Goal: Information Seeking & Learning: Check status

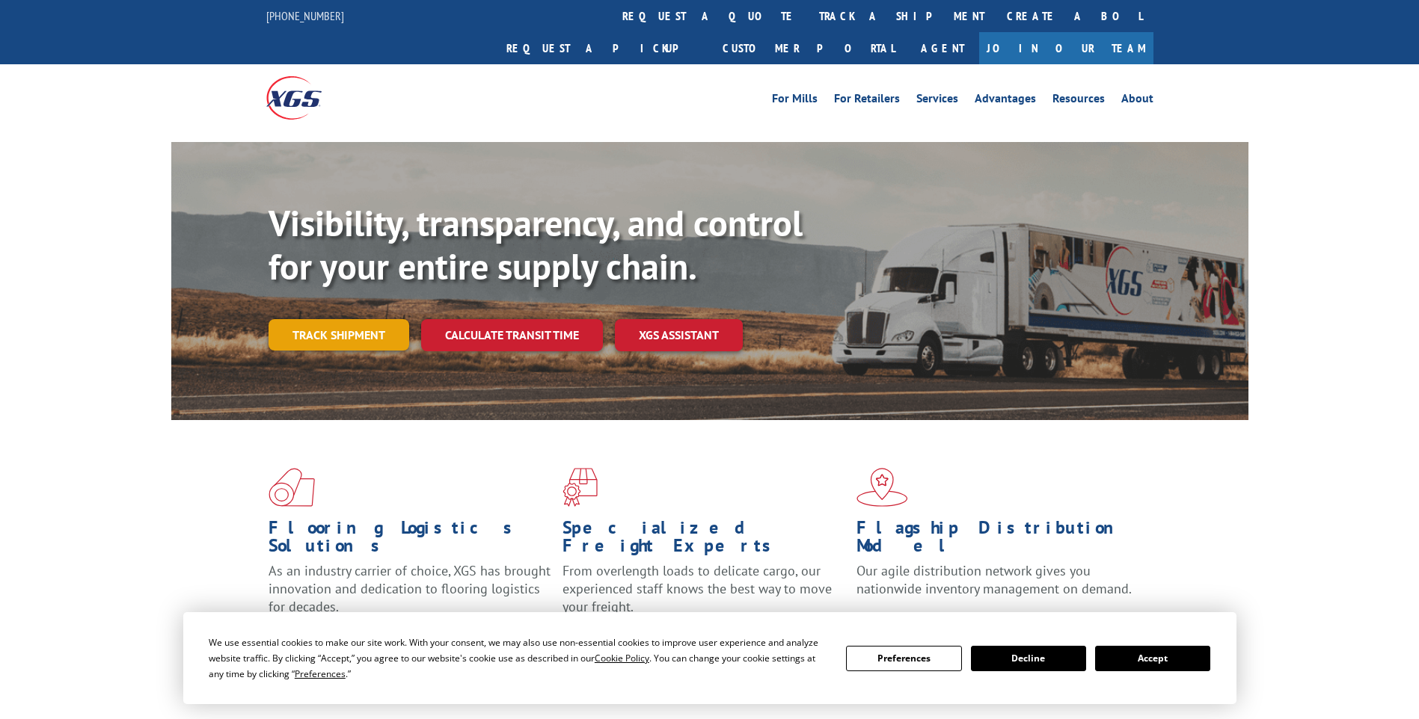
click at [314, 319] on link "Track shipment" at bounding box center [338, 334] width 141 height 31
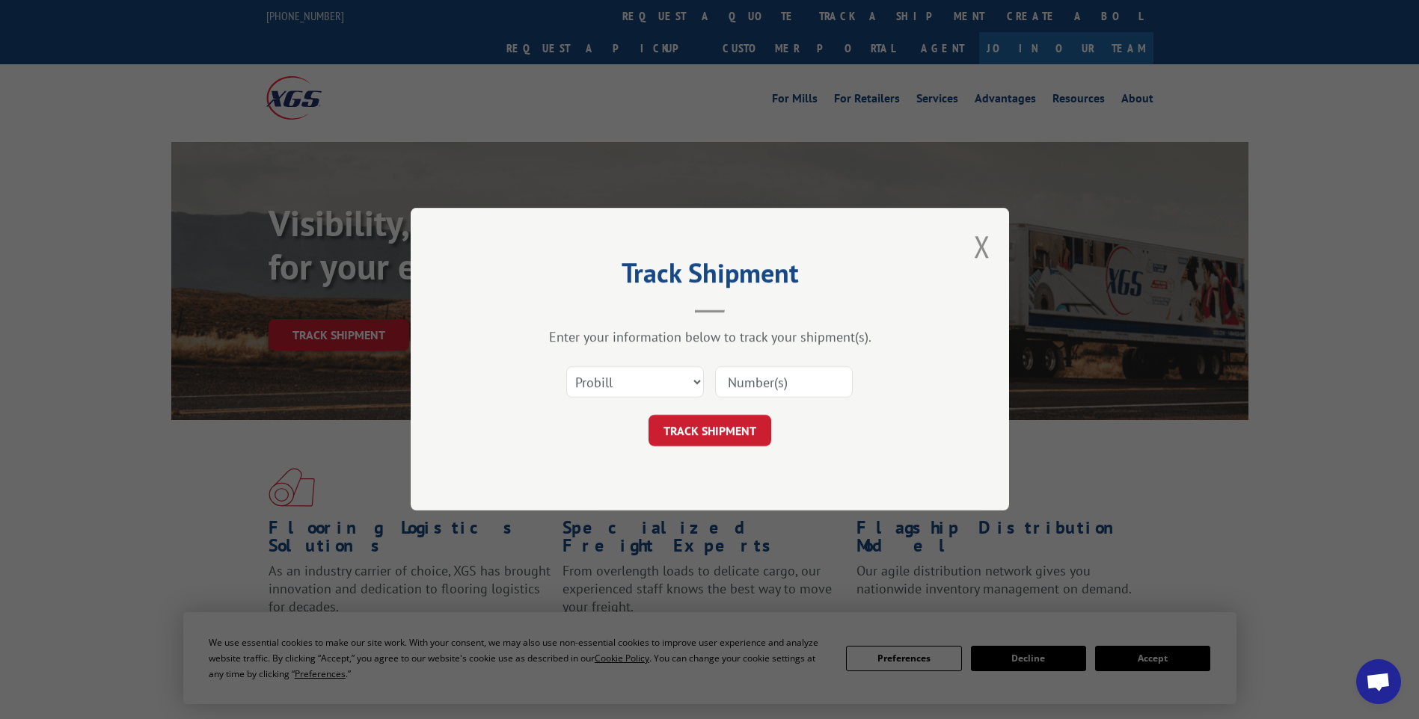
click at [768, 384] on input at bounding box center [784, 382] width 138 height 31
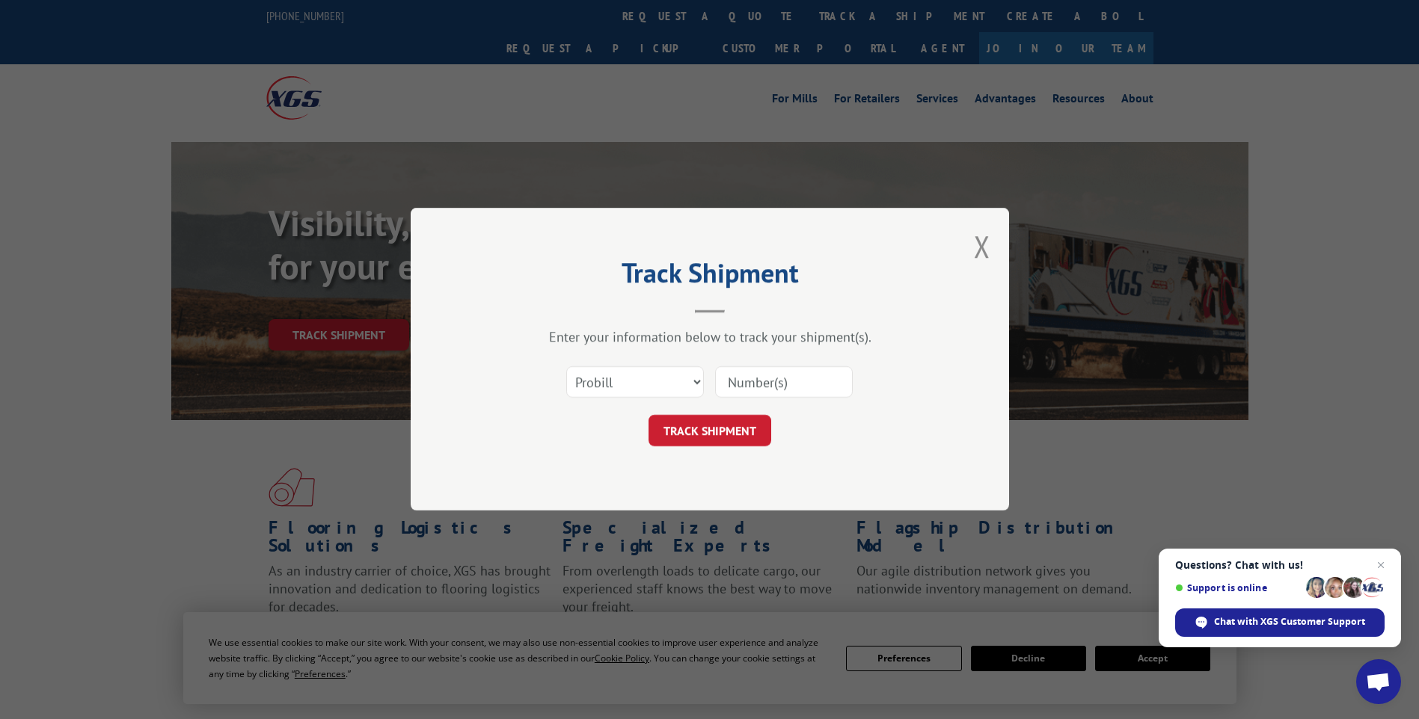
paste input "7076920"
type input "7076920"
click at [706, 422] on button "TRACK SHIPMENT" at bounding box center [709, 431] width 123 height 31
click at [698, 381] on select "Select category... Probill BOL PO" at bounding box center [635, 382] width 138 height 31
select select "bol"
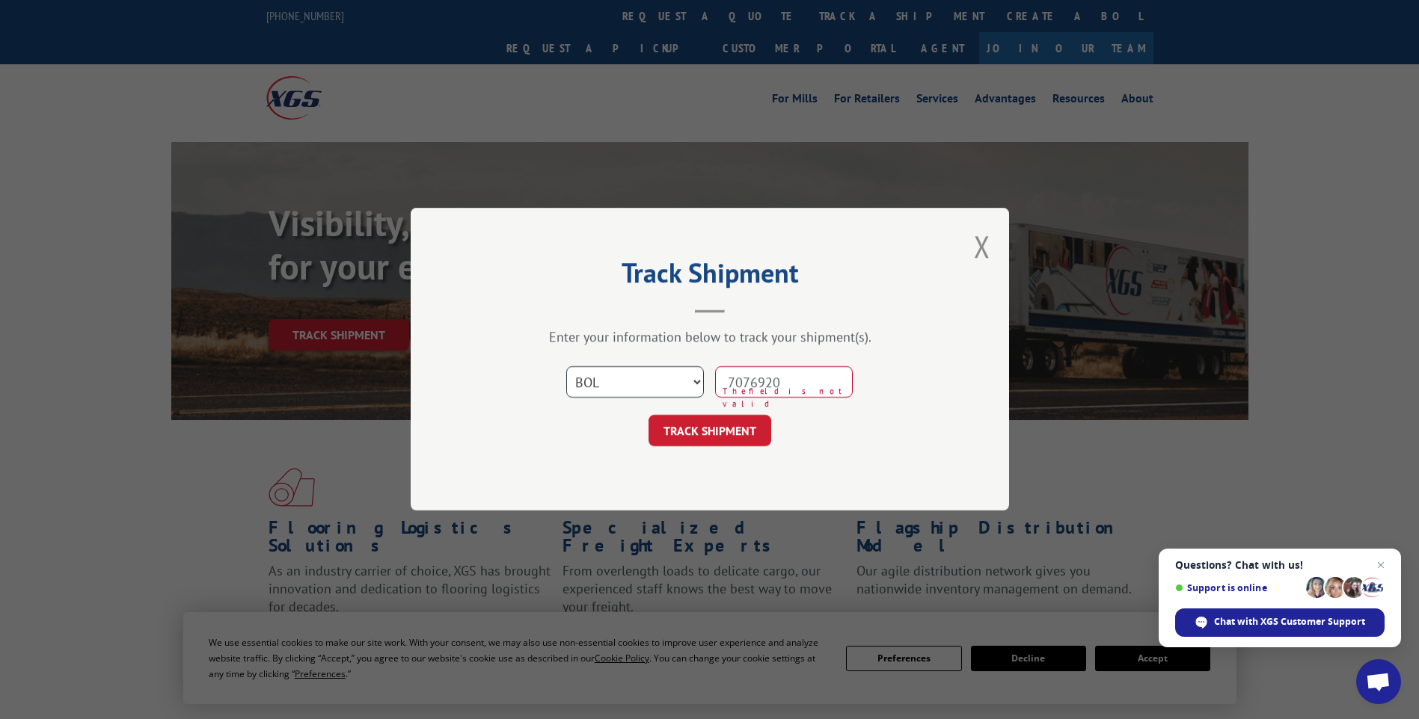
click at [566, 367] on select "Select category... Probill BOL PO" at bounding box center [635, 382] width 138 height 31
click at [719, 431] on button "TRACK SHIPMENT" at bounding box center [709, 431] width 123 height 31
click at [707, 425] on button "TRACK SHIPMENT" at bounding box center [709, 431] width 123 height 31
click at [820, 384] on input "7076920" at bounding box center [784, 382] width 138 height 31
drag, startPoint x: 820, startPoint y: 384, endPoint x: 471, endPoint y: 370, distance: 349.5
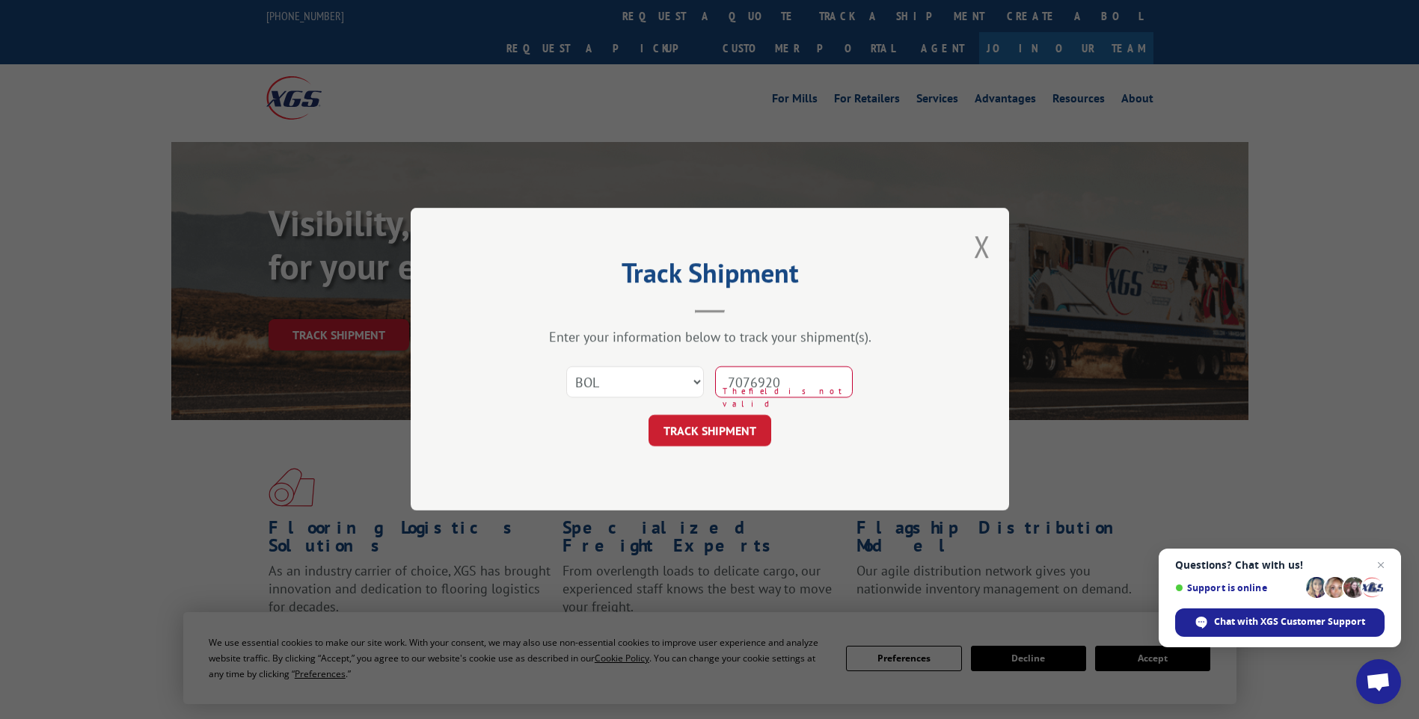
click at [471, 370] on div "Track Shipment Enter your information below to track your shipment(s). Select c…" at bounding box center [710, 359] width 598 height 303
paste input "7076920"
drag, startPoint x: 759, startPoint y: 386, endPoint x: 820, endPoint y: 402, distance: 63.5
click at [760, 386] on input "7076920" at bounding box center [784, 382] width 138 height 31
type input "7076920"
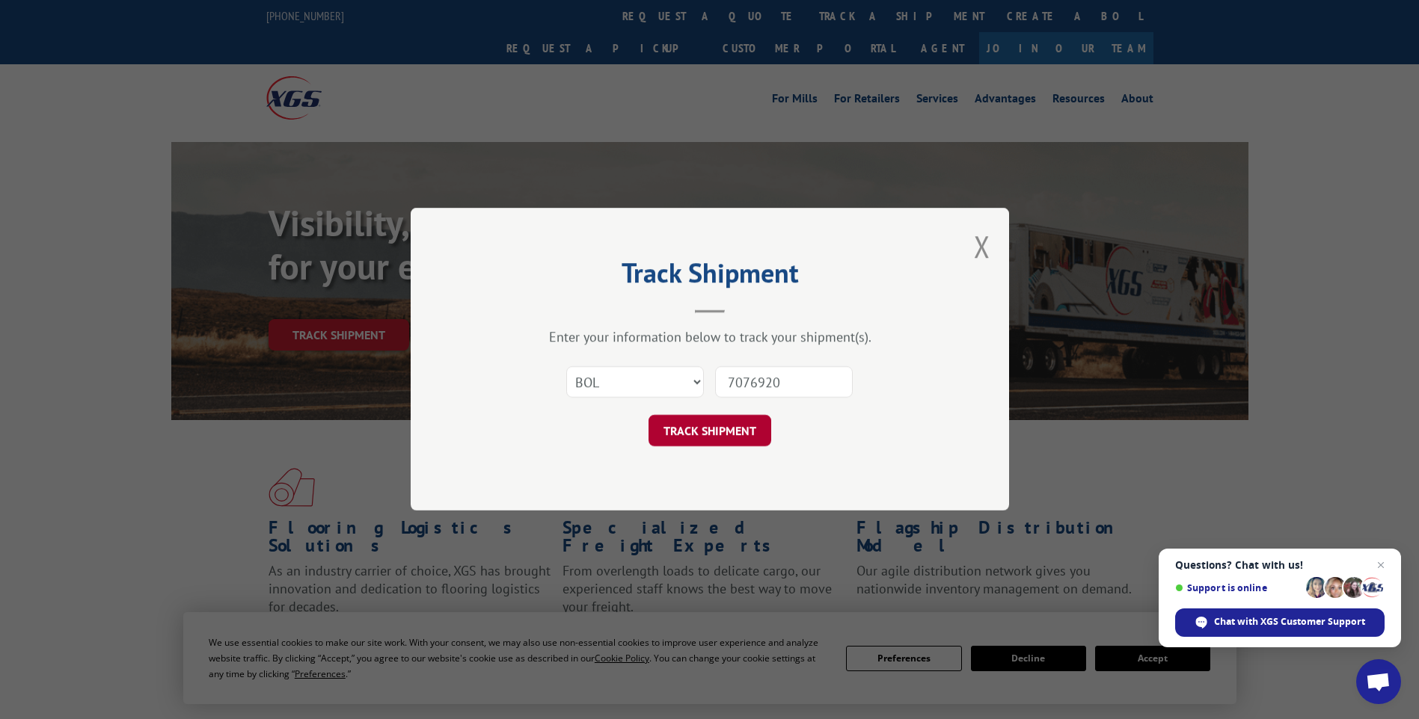
click at [727, 426] on button "TRACK SHIPMENT" at bounding box center [709, 431] width 123 height 31
